Goal: Task Accomplishment & Management: Manage account settings

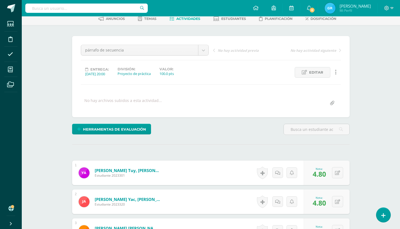
scroll to position [348, 0]
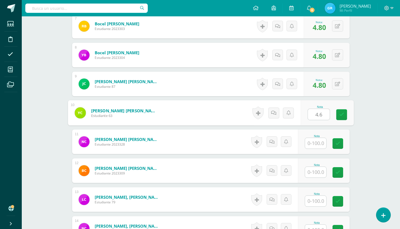
type input "4.6"
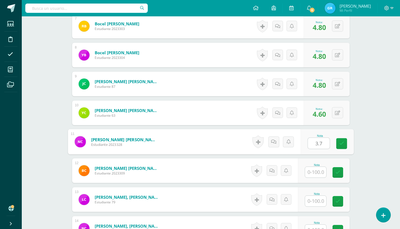
type input "3.7"
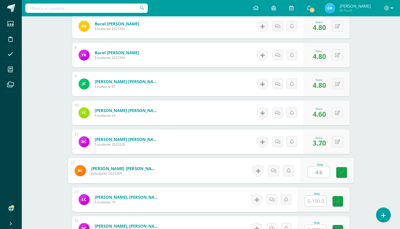
type input "4.6"
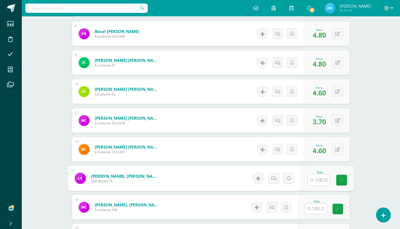
scroll to position [374, 0]
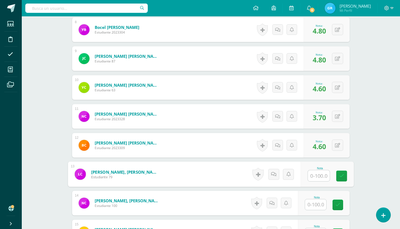
click at [320, 206] on input "text" at bounding box center [315, 204] width 21 height 11
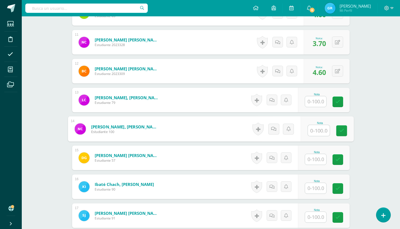
scroll to position [449, 0]
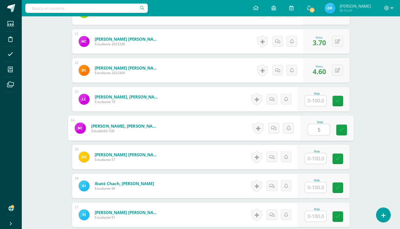
type input "5"
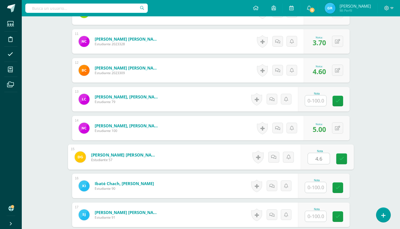
type input "4.6"
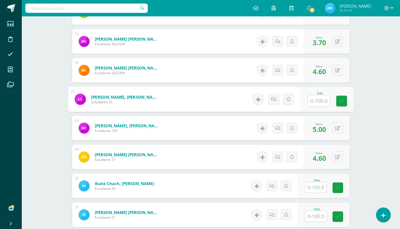
click at [316, 104] on input "text" at bounding box center [319, 100] width 22 height 11
type input "4.8"
click at [316, 189] on input "text" at bounding box center [315, 187] width 21 height 11
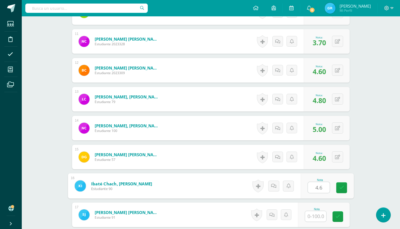
type input "4.6"
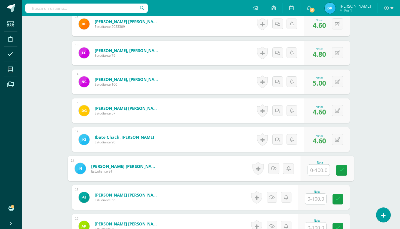
scroll to position [496, 0]
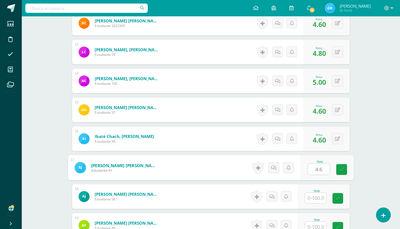
type input "4.6"
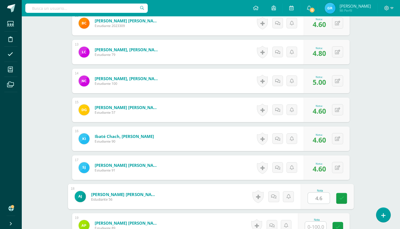
type input "4.6"
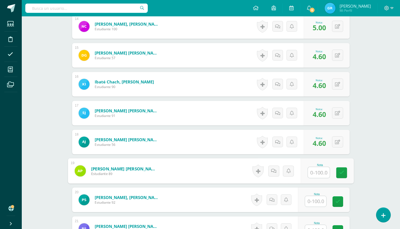
scroll to position [555, 0]
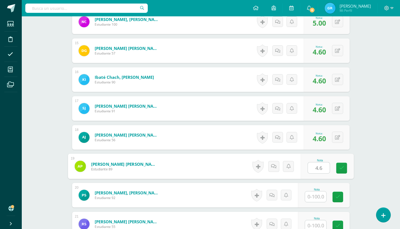
type input "4.6"
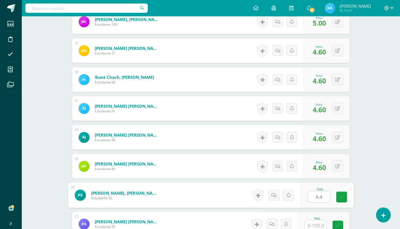
type input "4.4"
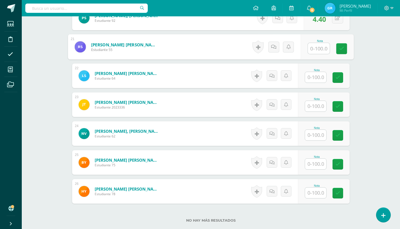
scroll to position [736, 0]
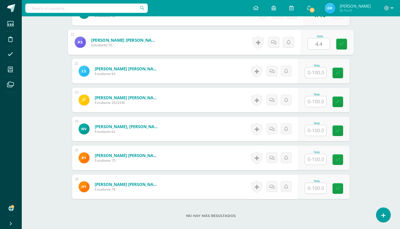
type input "4.4"
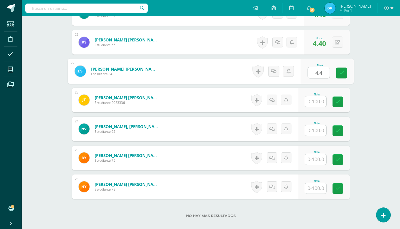
type input "4.4"
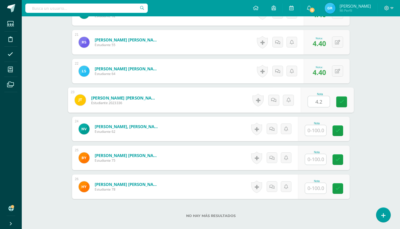
type input "4.2"
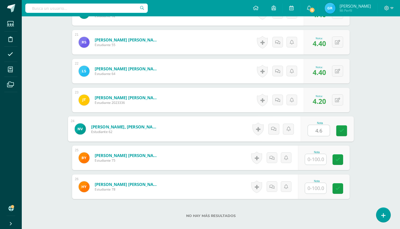
type input "4.6"
click at [337, 99] on icon at bounding box center [337, 100] width 5 height 5
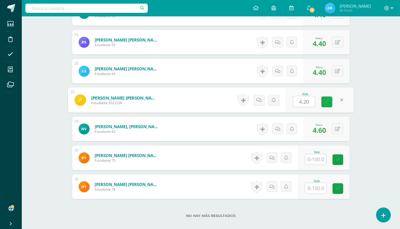
type input "0"
type input "4.6"
click at [338, 133] on button at bounding box center [337, 128] width 11 height 11
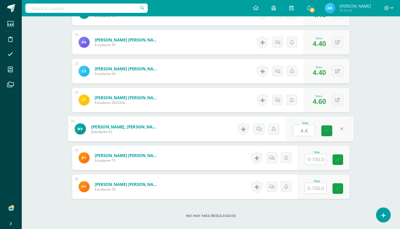
type input "4.4"
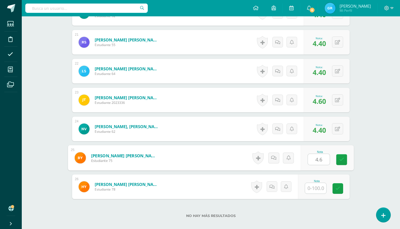
type input "4.6"
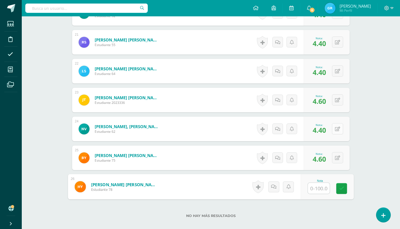
click at [336, 134] on button at bounding box center [337, 128] width 11 height 11
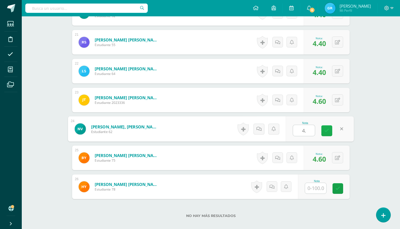
type input "4.6"
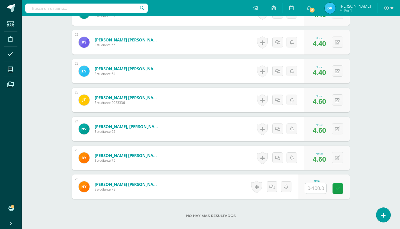
click at [314, 189] on input "text" at bounding box center [315, 188] width 21 height 11
type input "4.4"
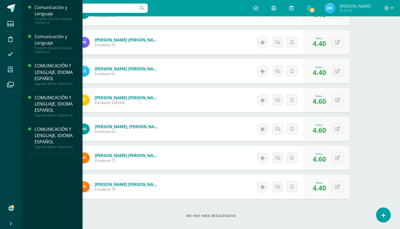
click at [10, 71] on icon at bounding box center [10, 69] width 5 height 5
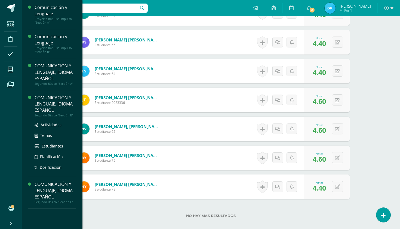
click at [50, 104] on div "COMUNICACIÓN Y LENGUAJE, IDIOMA ESPAÑOL" at bounding box center [55, 103] width 41 height 19
click at [50, 105] on div "COMUNICACIÓN Y LENGUAJE, IDIOMA ESPAÑOL" at bounding box center [55, 103] width 41 height 19
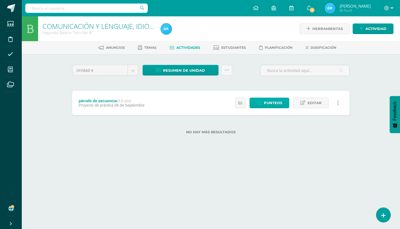
click at [275, 102] on span "Punteos" at bounding box center [273, 103] width 18 height 10
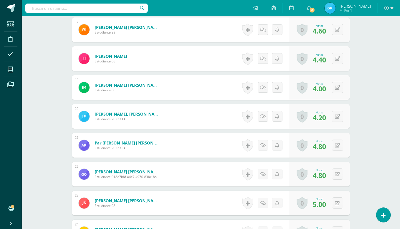
scroll to position [631, 0]
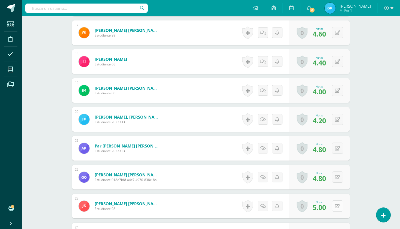
click at [334, 207] on button at bounding box center [337, 205] width 11 height 11
type input "4.2"
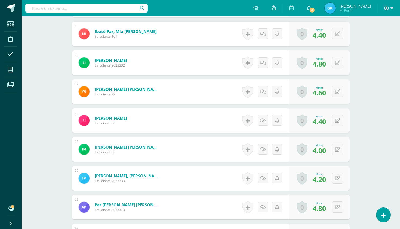
scroll to position [571, 0]
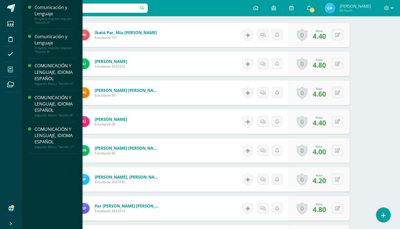
click at [14, 72] on span at bounding box center [10, 69] width 12 height 12
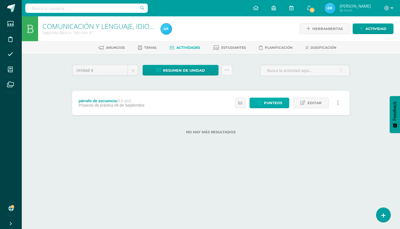
click at [267, 104] on span "Punteos" at bounding box center [273, 103] width 18 height 10
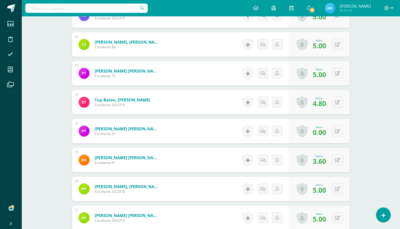
scroll to position [734, 0]
click at [337, 132] on icon at bounding box center [337, 130] width 5 height 5
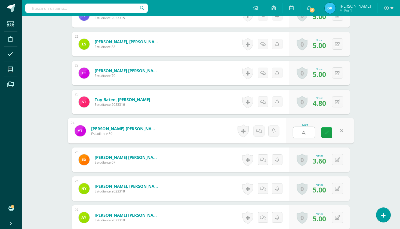
type input "4.4"
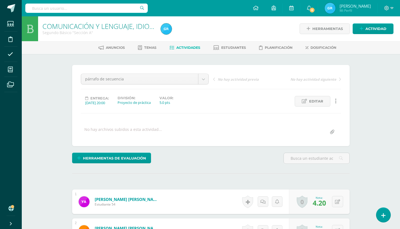
scroll to position [0, 0]
click at [185, 48] on span "Actividades" at bounding box center [188, 47] width 24 height 4
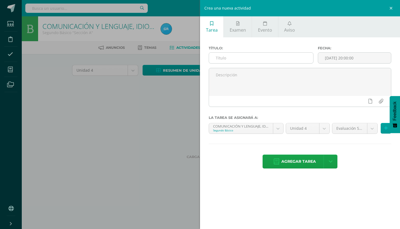
click at [273, 54] on input "text" at bounding box center [261, 58] width 104 height 11
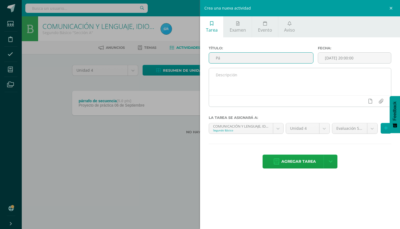
type input "Párrafo de secuencia"
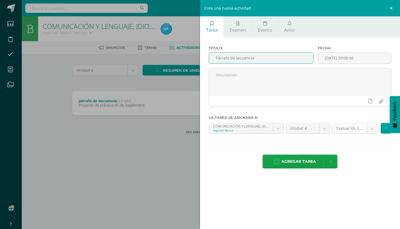
click at [374, 129] on body "Estudiantes Disciplina Asistencia Mis cursos Archivos Soporte Ayuda Reportar un…" at bounding box center [200, 75] width 400 height 151
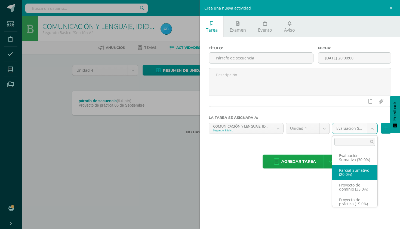
scroll to position [4, 0]
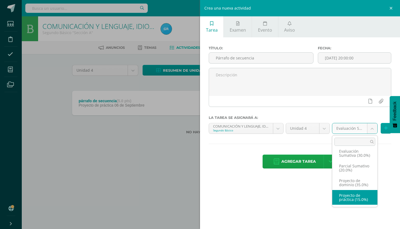
click at [96, 151] on body "Estudiantes Disciplina Asistencia Mis cursos Archivos Soporte Ayuda Reportar un…" at bounding box center [200, 75] width 400 height 151
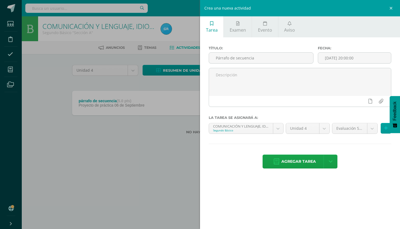
click at [88, 207] on div "Crea una nueva actividad Tarea Examen Evento Aviso Título: Párrafo de secuencia…" at bounding box center [200, 114] width 400 height 229
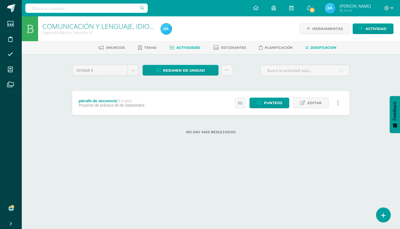
click at [325, 46] on span "Dosificación" at bounding box center [324, 47] width 26 height 4
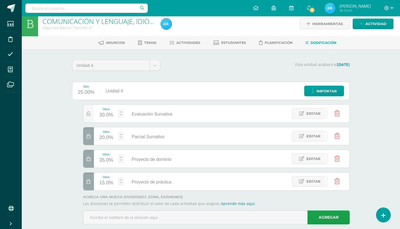
scroll to position [7, 0]
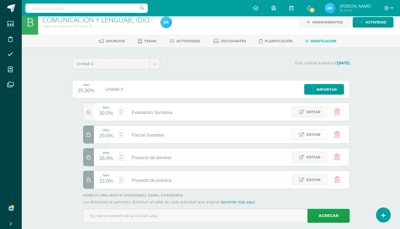
click at [314, 137] on span "Editar" at bounding box center [314, 134] width 14 height 10
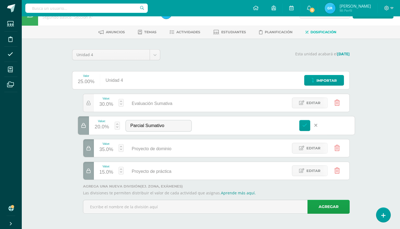
scroll to position [16, 0]
click at [316, 151] on span "Editar" at bounding box center [314, 148] width 14 height 10
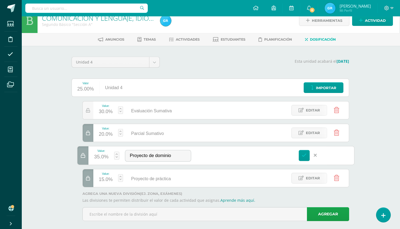
scroll to position [8, 1]
click at [162, 179] on span "Proyecto de práctica" at bounding box center [151, 178] width 40 height 5
click at [314, 176] on span "Editar" at bounding box center [313, 178] width 14 height 10
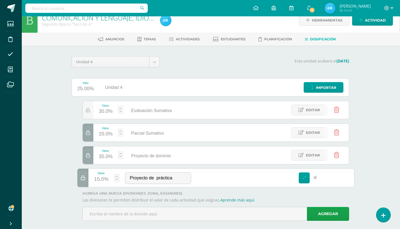
click at [104, 180] on div "15.0%" at bounding box center [101, 179] width 14 height 9
click at [153, 164] on link "Guardar" at bounding box center [145, 163] width 37 height 7
type input "20"
click at [306, 157] on span "Editar" at bounding box center [313, 155] width 14 height 10
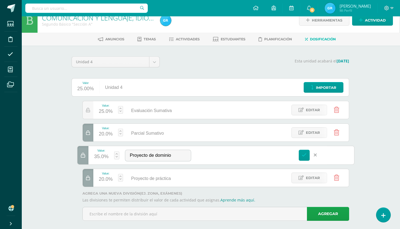
click at [103, 156] on div "35.0%" at bounding box center [101, 156] width 14 height 9
click at [303, 156] on icon at bounding box center [304, 154] width 5 height 5
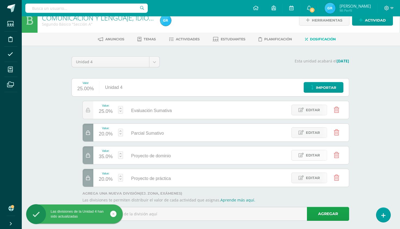
click at [319, 154] on span "Editar" at bounding box center [313, 155] width 14 height 10
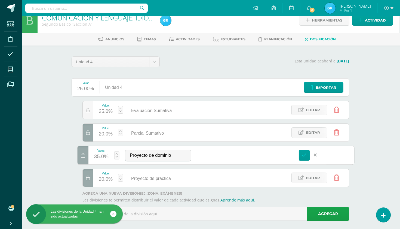
click at [99, 158] on div "35.0%" at bounding box center [101, 156] width 14 height 9
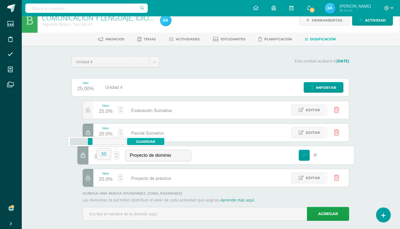
type input "30"
click at [152, 141] on link "Guardar" at bounding box center [145, 141] width 37 height 7
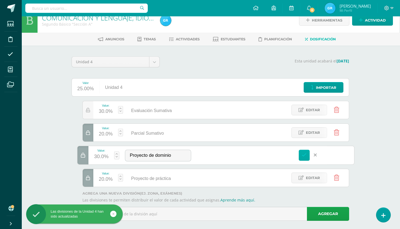
click at [307, 158] on link at bounding box center [304, 154] width 11 height 11
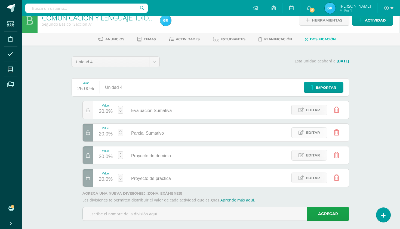
click at [308, 133] on span "Editar" at bounding box center [313, 132] width 14 height 10
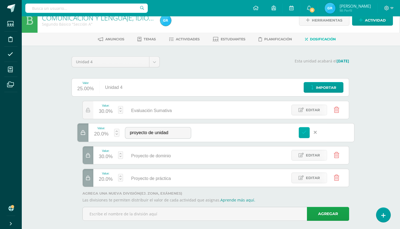
type input "proyecto de unidad"
click at [305, 131] on icon at bounding box center [304, 132] width 5 height 5
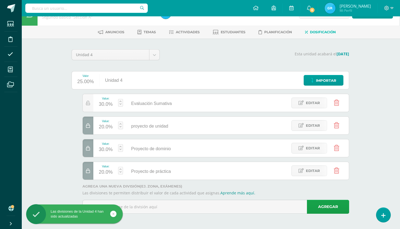
scroll to position [16, 1]
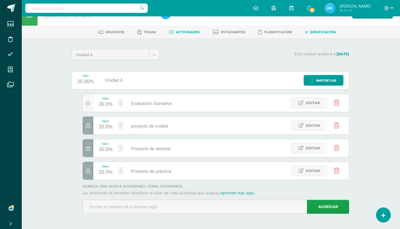
click at [180, 32] on span "Actividades" at bounding box center [188, 32] width 24 height 4
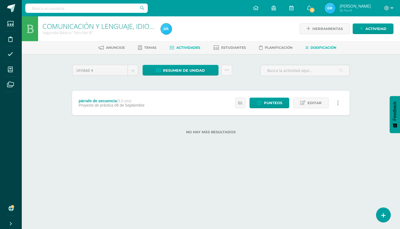
click at [329, 46] on span "Dosificación" at bounding box center [324, 47] width 26 height 4
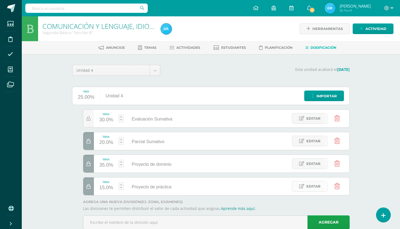
click at [312, 186] on span "Editar" at bounding box center [314, 186] width 14 height 10
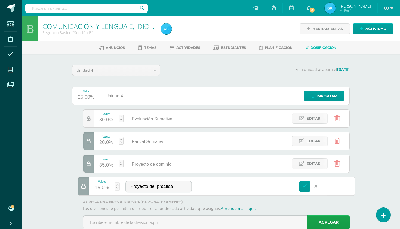
click at [106, 187] on div "15.0%" at bounding box center [102, 187] width 14 height 9
click at [144, 171] on link "Guardar" at bounding box center [146, 172] width 37 height 7
type input "20"
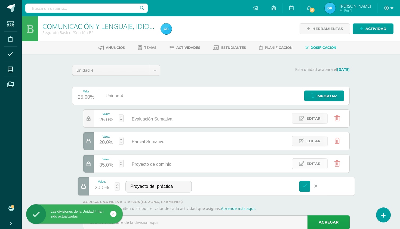
click at [311, 164] on span "Editar" at bounding box center [314, 163] width 14 height 10
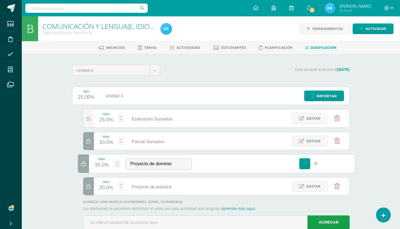
click at [103, 165] on div "35.0%" at bounding box center [102, 165] width 14 height 9
click at [145, 152] on link "Guardar" at bounding box center [146, 149] width 37 height 7
type input "30"
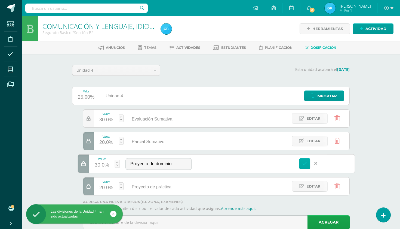
click at [305, 162] on icon at bounding box center [304, 163] width 5 height 5
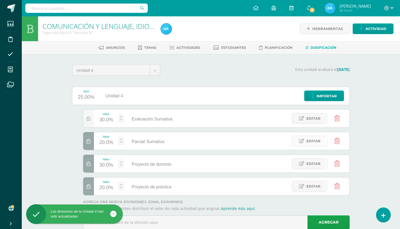
click at [313, 142] on span "Editar" at bounding box center [314, 141] width 14 height 10
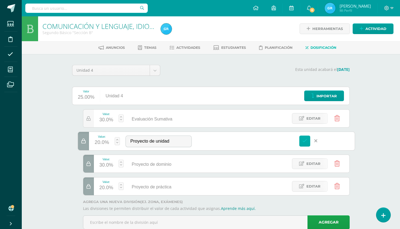
type input "Proyecto de unidad"
click at [306, 144] on link at bounding box center [304, 140] width 11 height 11
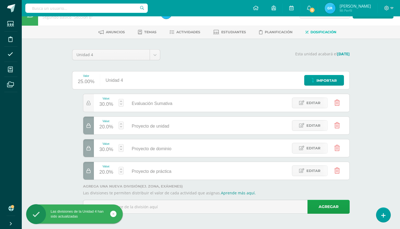
scroll to position [16, 0]
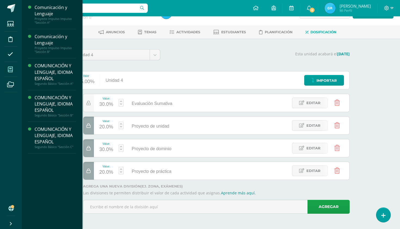
click at [10, 72] on icon at bounding box center [10, 69] width 5 height 5
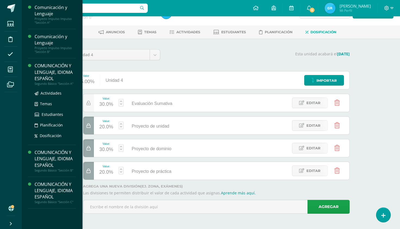
click at [48, 73] on div "COMUNICACIÓN Y LENGUAJE, IDIOMA ESPAÑOL" at bounding box center [55, 72] width 41 height 19
click at [55, 65] on div "COMUNICACIÓN Y LENGUAJE, IDIOMA ESPAÑOL" at bounding box center [55, 72] width 41 height 19
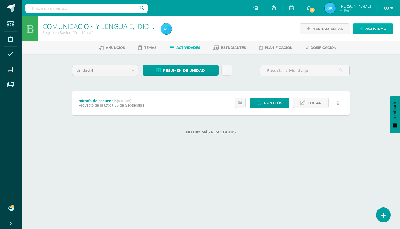
click at [383, 26] on span "Actividad" at bounding box center [376, 29] width 21 height 10
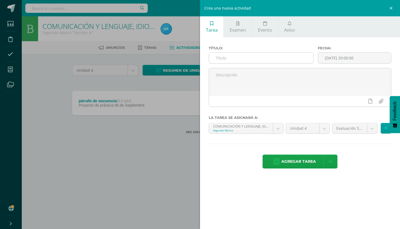
click at [265, 58] on input "text" at bounding box center [261, 58] width 104 height 11
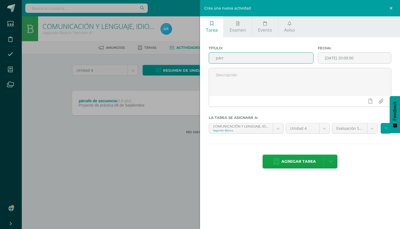
type input "párrafo de secuencia"
click at [372, 126] on body "Estudiantes Disciplina Asistencia Mis cursos Archivos Soporte Ayuda Reportar un…" at bounding box center [200, 75] width 400 height 151
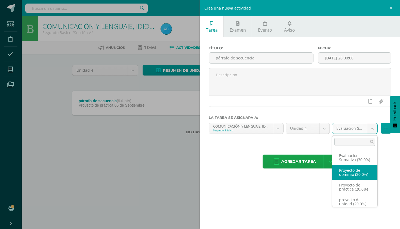
select select "32214"
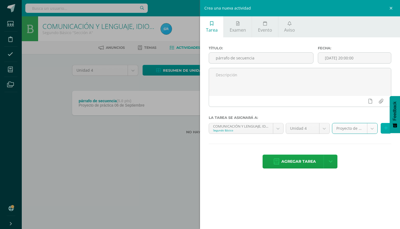
click at [384, 129] on button at bounding box center [386, 128] width 11 height 11
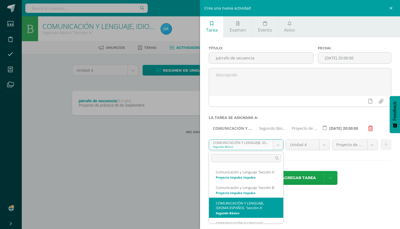
click at [280, 146] on body "Estudiantes Disciplina Asistencia Mis cursos Archivos Soporte Ayuda Reportar un…" at bounding box center [200, 75] width 400 height 151
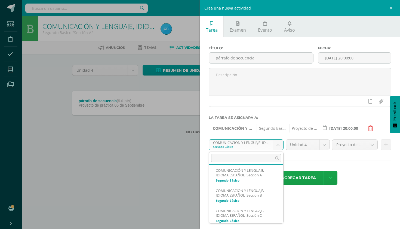
scroll to position [35, 0]
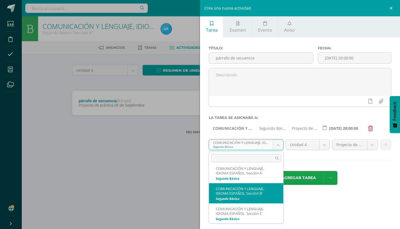
select select "32468"
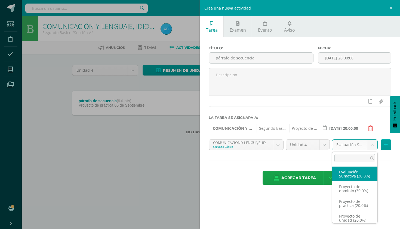
click at [375, 144] on body "Estudiantes Disciplina Asistencia Mis cursos Archivos Soporte Ayuda Reportar un…" at bounding box center [200, 75] width 400 height 151
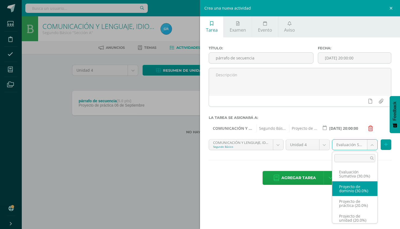
select select "32487"
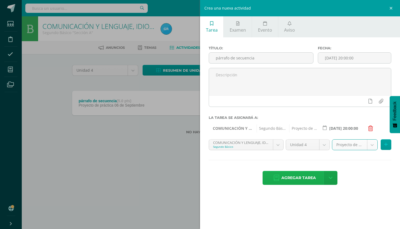
click at [299, 182] on span "Agregar tarea" at bounding box center [298, 177] width 35 height 13
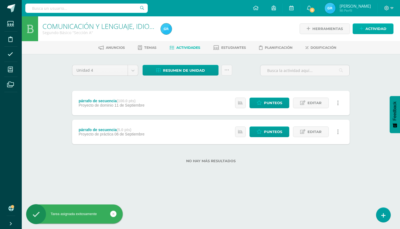
click at [375, 29] on span "Actividad" at bounding box center [376, 29] width 21 height 10
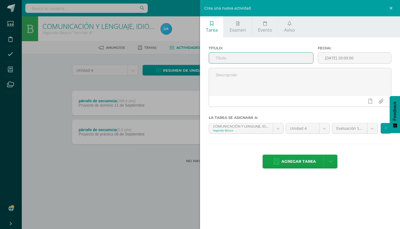
click at [283, 58] on input "text" at bounding box center [261, 58] width 104 height 11
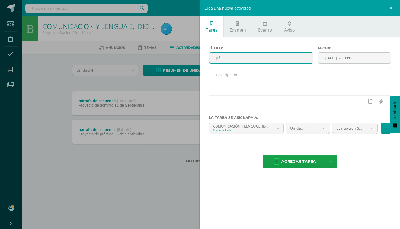
type input "párrafo de secuencia"
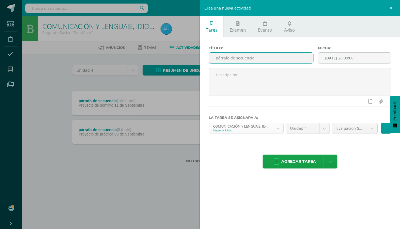
click at [280, 127] on body "Tarea asignada exitosamente Estudiantes Disciplina Asistencia Mis cursos Archiv…" at bounding box center [200, 90] width 400 height 180
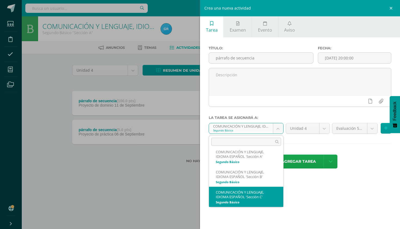
select select "32741"
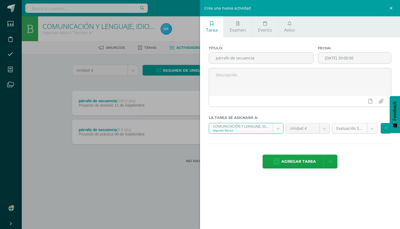
click at [372, 127] on body "Tarea asignada exitosamente Estudiantes Disciplina Asistencia Mis cursos Archiv…" at bounding box center [200, 90] width 400 height 180
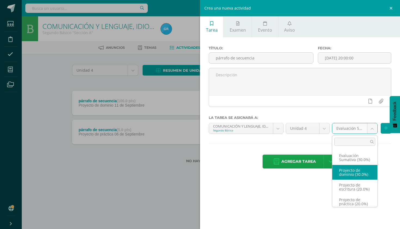
select select "32760"
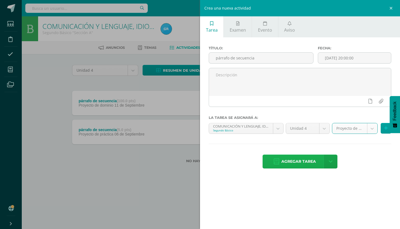
click at [305, 162] on span "Agregar tarea" at bounding box center [298, 161] width 35 height 13
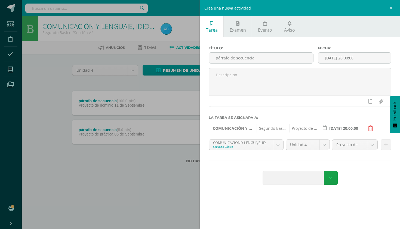
click at [303, 176] on span at bounding box center [295, 177] width 64 height 13
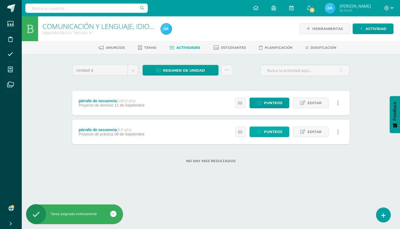
click at [273, 131] on span "Punteos" at bounding box center [273, 132] width 18 height 10
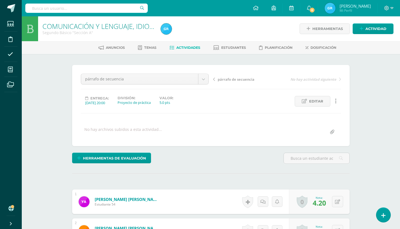
click at [182, 48] on span "Actividades" at bounding box center [188, 47] width 24 height 4
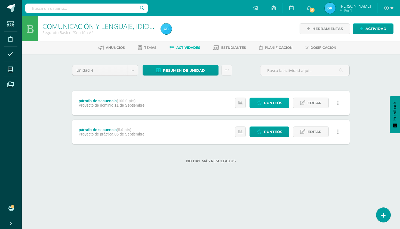
click at [276, 105] on span "Punteos" at bounding box center [273, 103] width 18 height 10
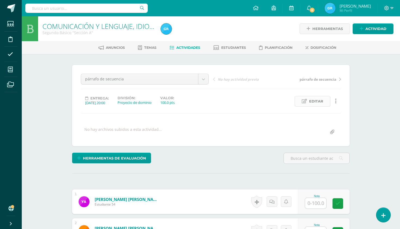
scroll to position [0, 0]
click at [310, 99] on span "Editar" at bounding box center [316, 101] width 14 height 10
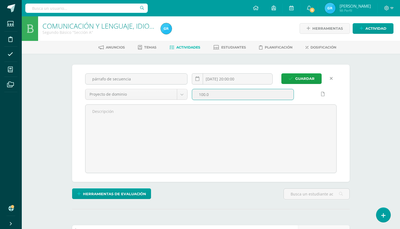
click at [214, 96] on input "100.0" at bounding box center [243, 94] width 102 height 11
type input "1"
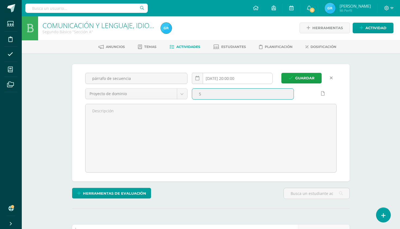
type input "5"
click at [242, 80] on input "[DATE] 20:00:00" at bounding box center [232, 78] width 80 height 11
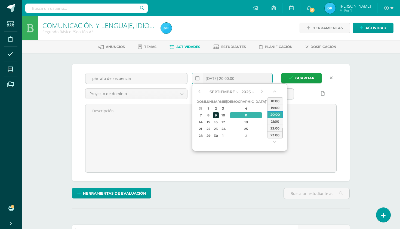
click at [219, 116] on div "9" at bounding box center [216, 115] width 6 height 6
type input "[DATE] 20:00"
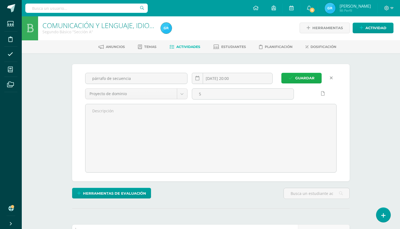
click at [305, 79] on span "Guardar" at bounding box center [304, 78] width 19 height 10
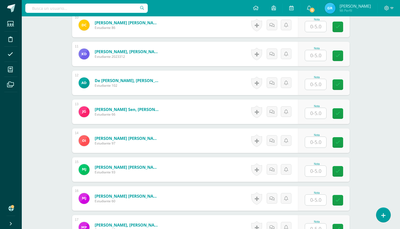
scroll to position [44, 0]
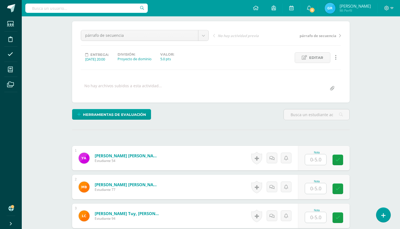
click at [322, 1] on link "Griselda Beatriz Mi Perfil" at bounding box center [347, 8] width 59 height 16
